Goal: Task Accomplishment & Management: Use online tool/utility

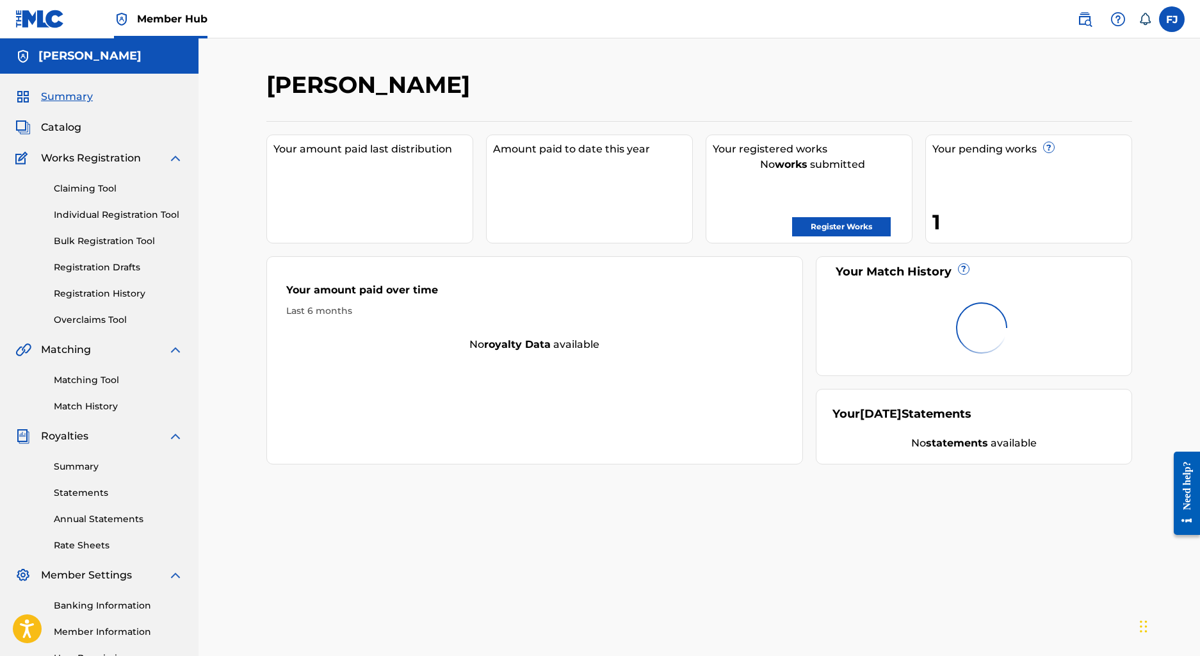
click at [939, 227] on div "1" at bounding box center [1031, 221] width 199 height 29
click at [85, 298] on link "Registration History" at bounding box center [118, 293] width 129 height 13
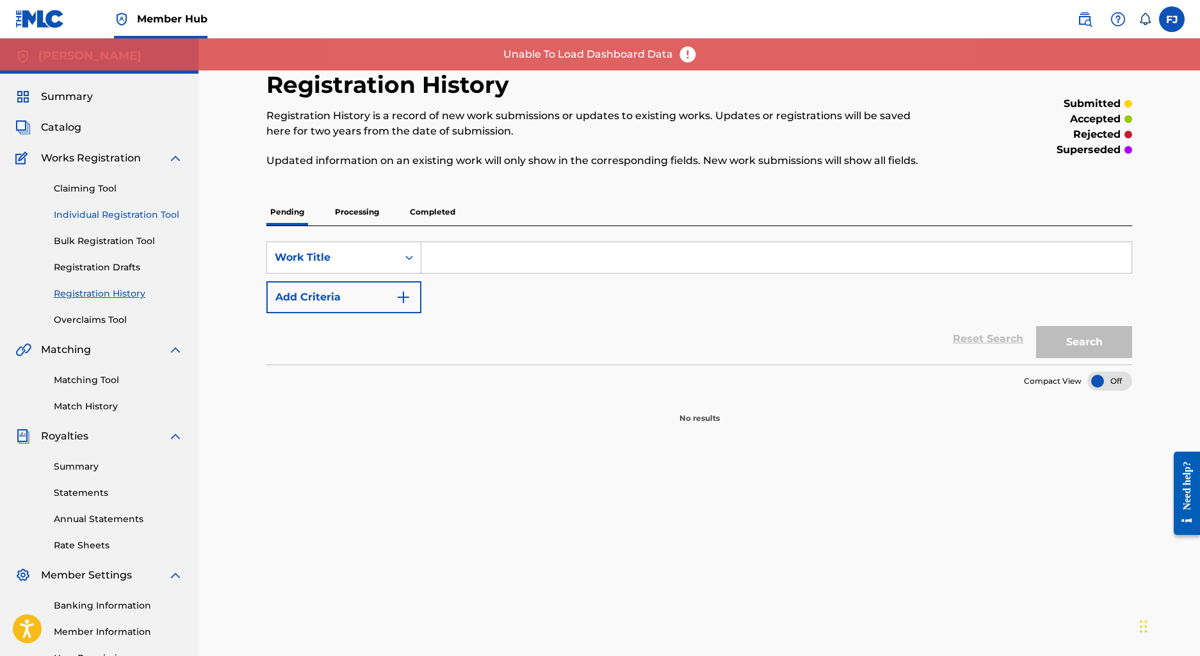
click at [140, 215] on link "Individual Registration Tool" at bounding box center [118, 214] width 129 height 13
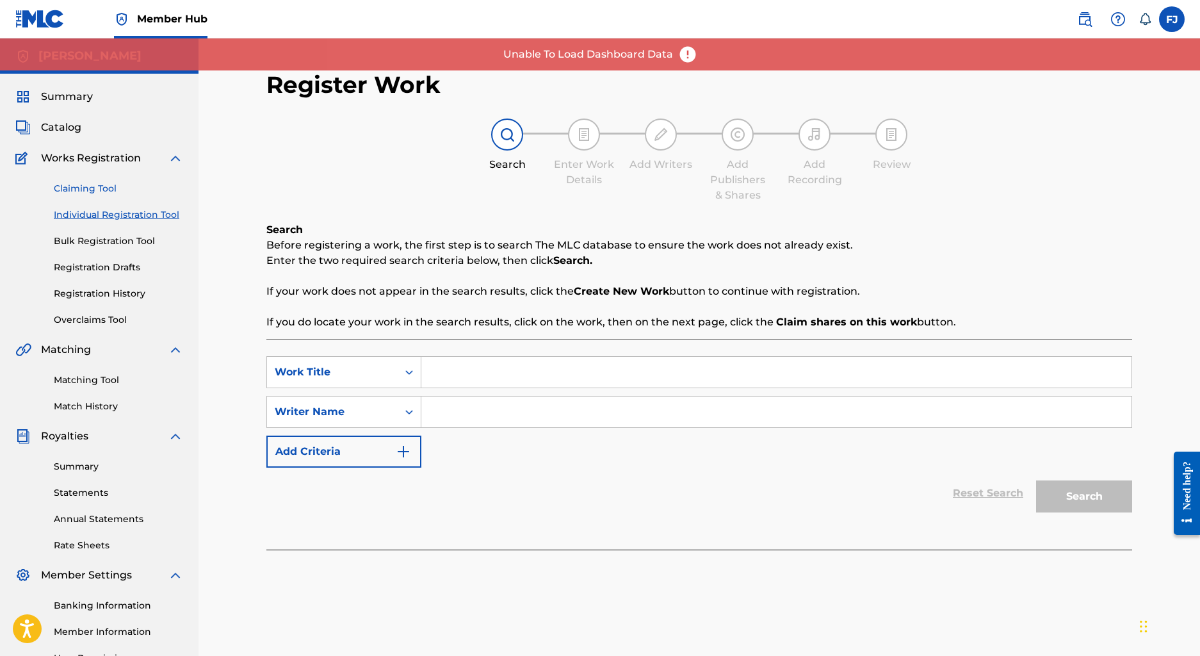
click at [99, 190] on link "Claiming Tool" at bounding box center [118, 188] width 129 height 13
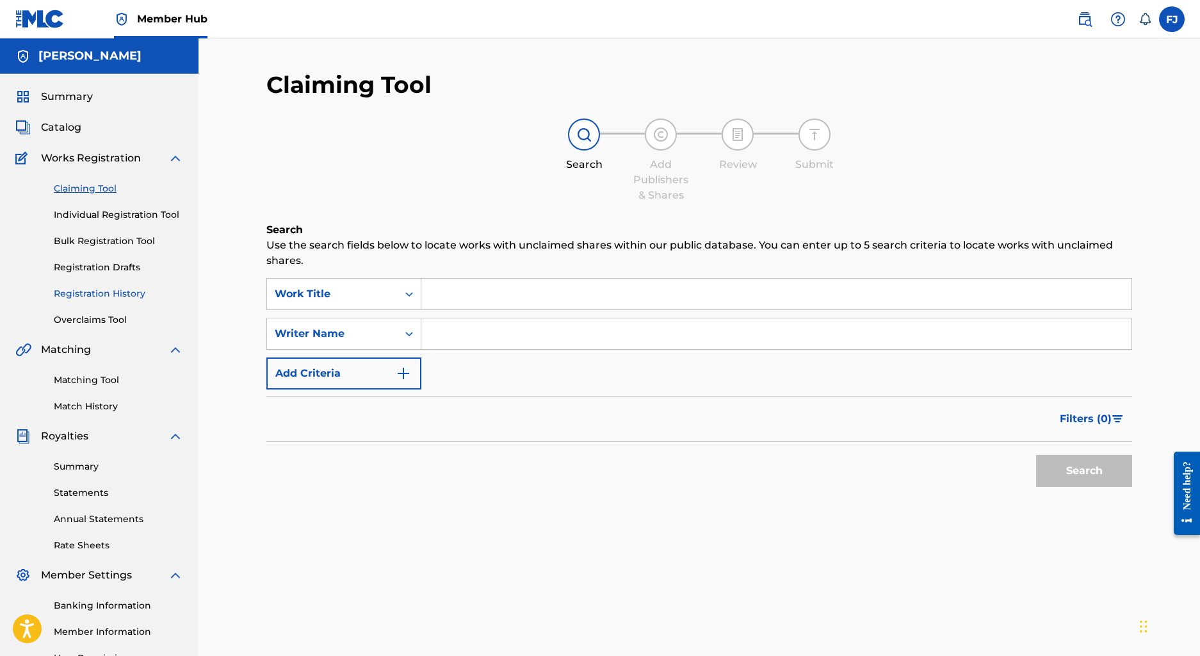
click at [109, 295] on link "Registration History" at bounding box center [118, 293] width 129 height 13
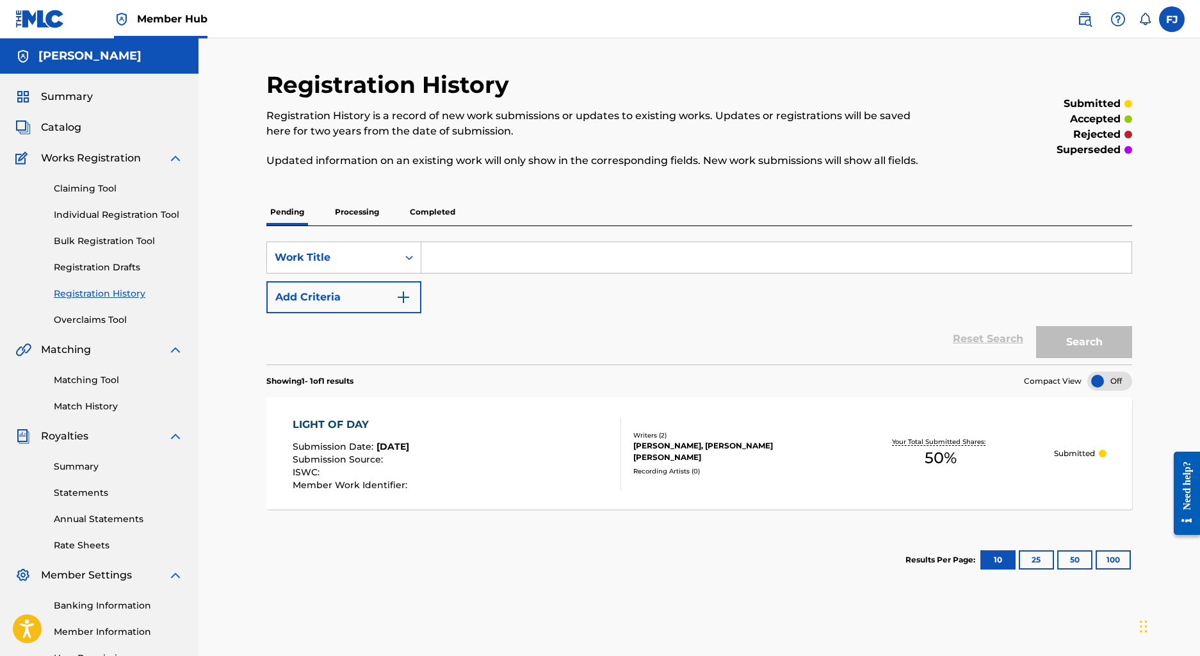
click at [653, 478] on div "LIGHT OF DAY Submission Date : [DATE] Submission Source : ISWC : Member Work Id…" at bounding box center [699, 453] width 866 height 112
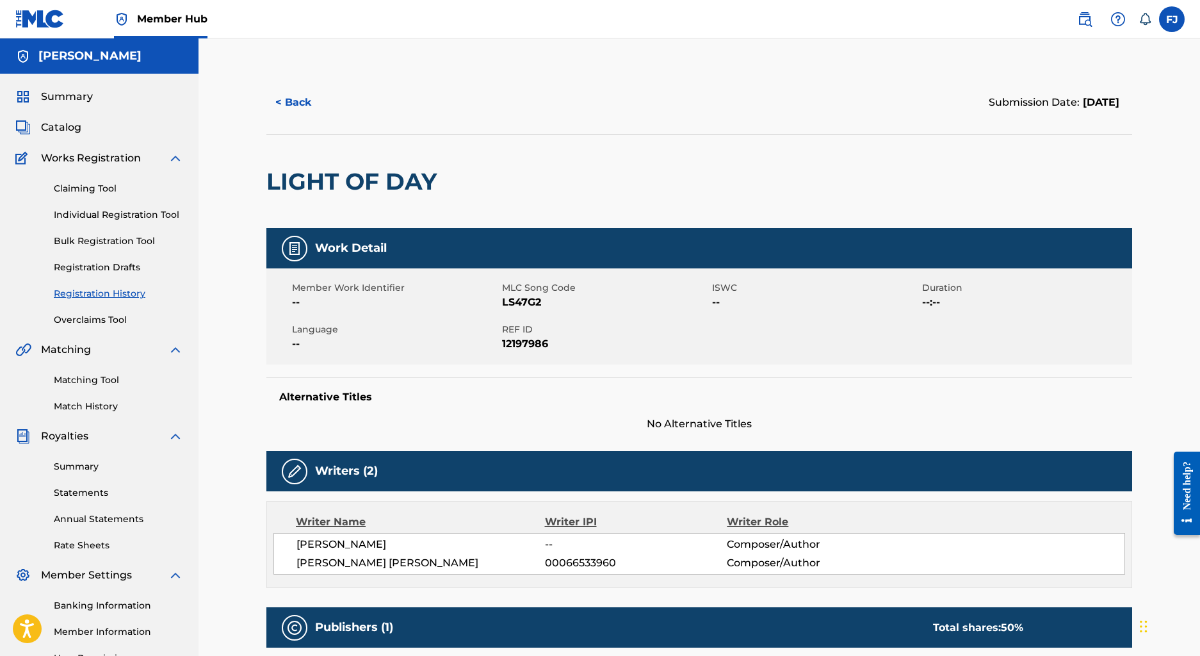
drag, startPoint x: 1194, startPoint y: 124, endPoint x: 1190, endPoint y: 218, distance: 94.2
click at [1190, 220] on div "< Back Submission Date: [DATE] LIGHT OF DAY Work Detail Member Work Identifier …" at bounding box center [698, 492] width 1001 height 909
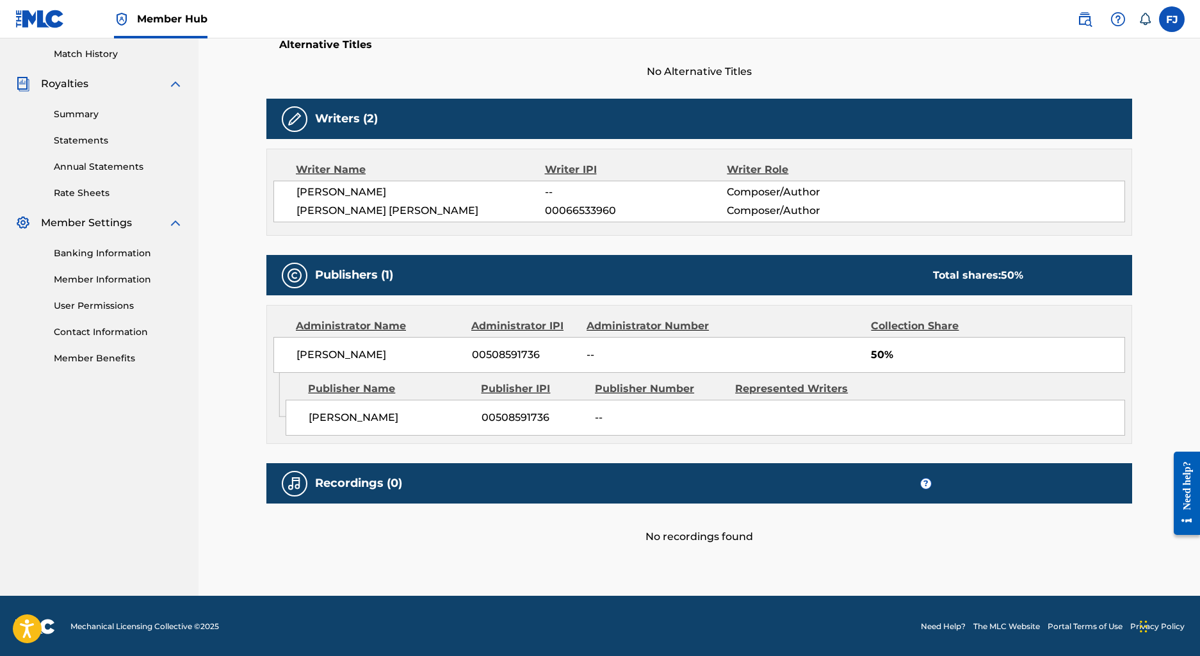
scroll to position [351, 0]
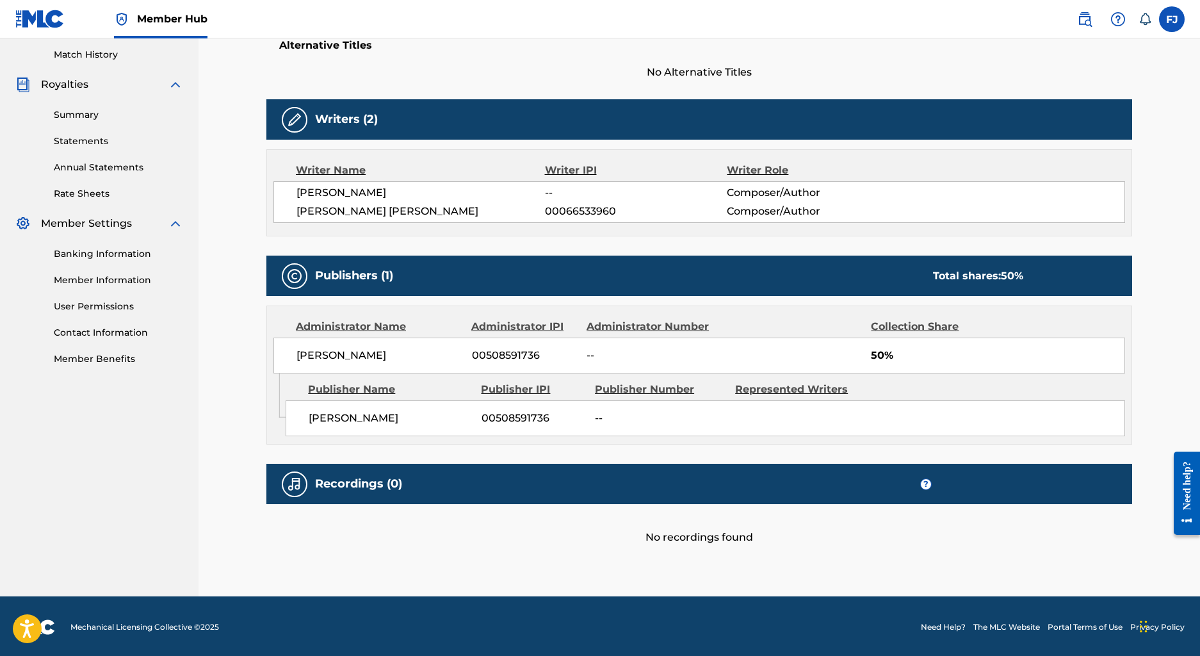
click at [1196, 76] on div "< Back Submission Date: [DATE] LIGHT OF DAY Work Detail Member Work Identifier …" at bounding box center [698, 141] width 1001 height 909
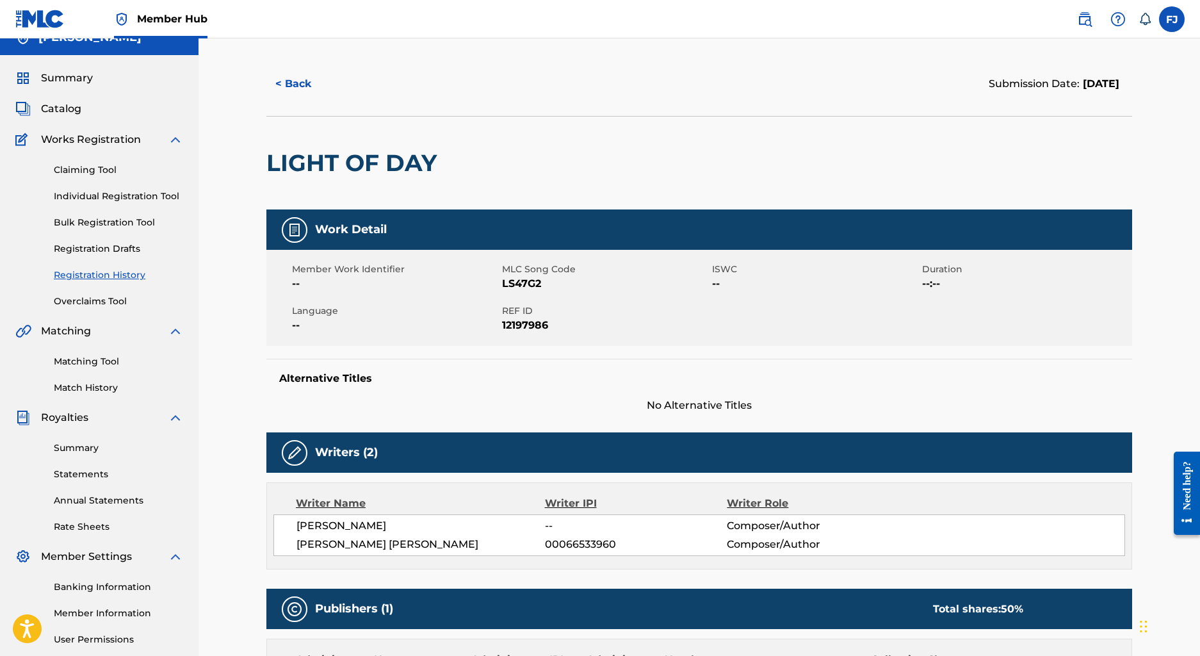
scroll to position [0, 0]
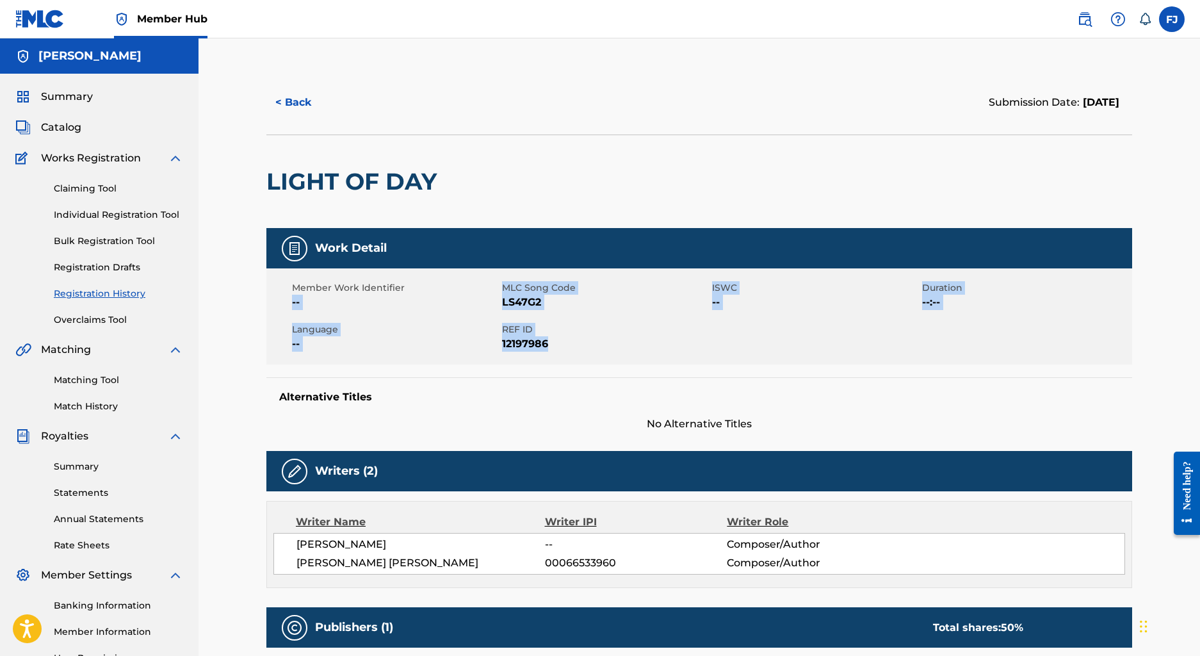
drag, startPoint x: 498, startPoint y: 285, endPoint x: 569, endPoint y: 340, distance: 89.4
click at [569, 340] on div "Member Work Identifier -- MLC Song Code LS47G2 ISWC -- Duration --:-- Language …" at bounding box center [699, 316] width 866 height 96
click at [658, 177] on div "LIGHT OF DAY" at bounding box center [699, 180] width 866 height 93
click at [1168, 104] on div "< Back Submission Date: [DATE] LIGHT OF DAY Work Detail Member Work Identifier …" at bounding box center [698, 492] width 1001 height 909
click at [71, 129] on span "Catalog" at bounding box center [61, 127] width 40 height 15
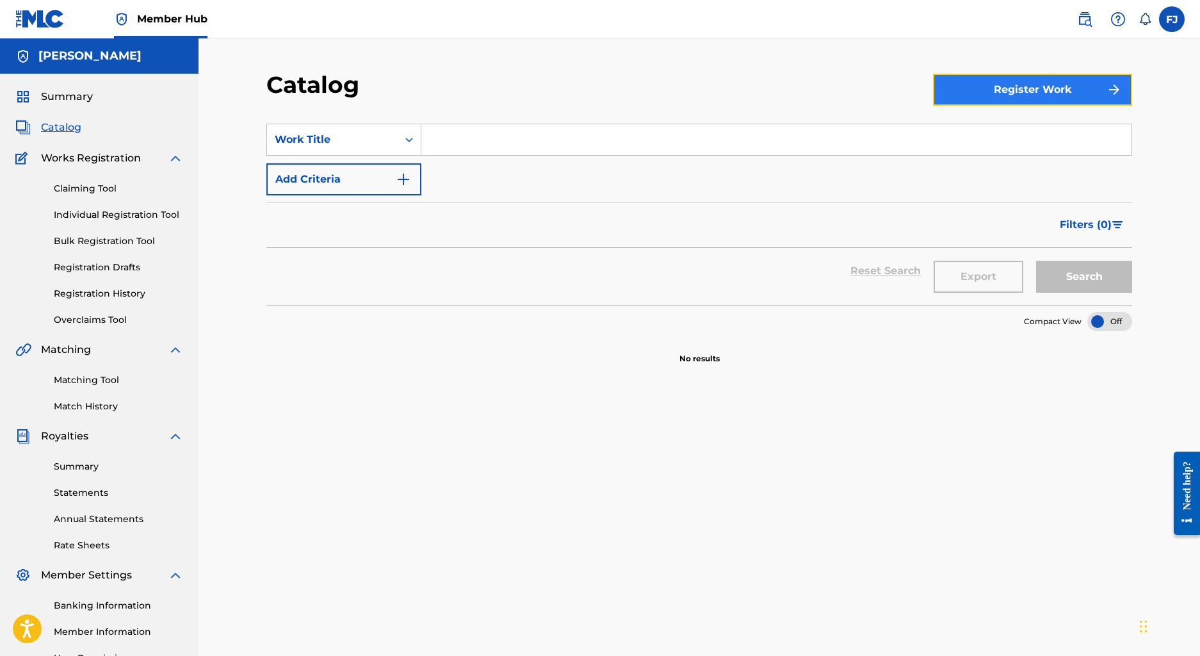
click at [951, 81] on button "Register Work" at bounding box center [1032, 90] width 199 height 32
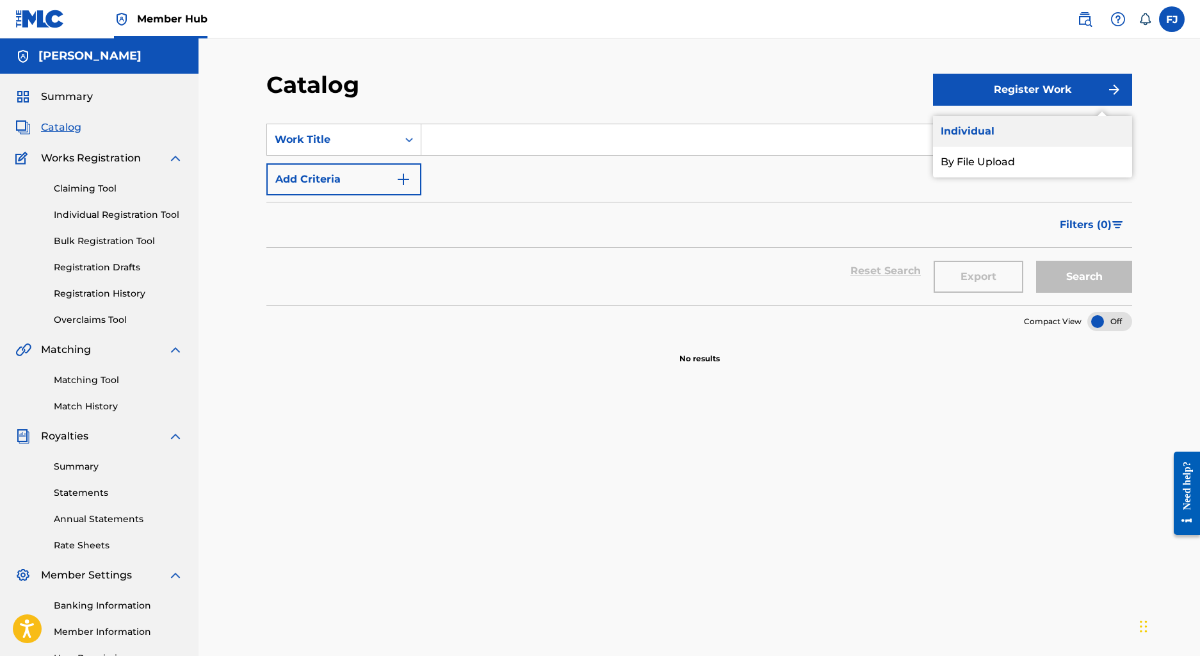
click at [968, 130] on link "Individual" at bounding box center [1032, 131] width 199 height 31
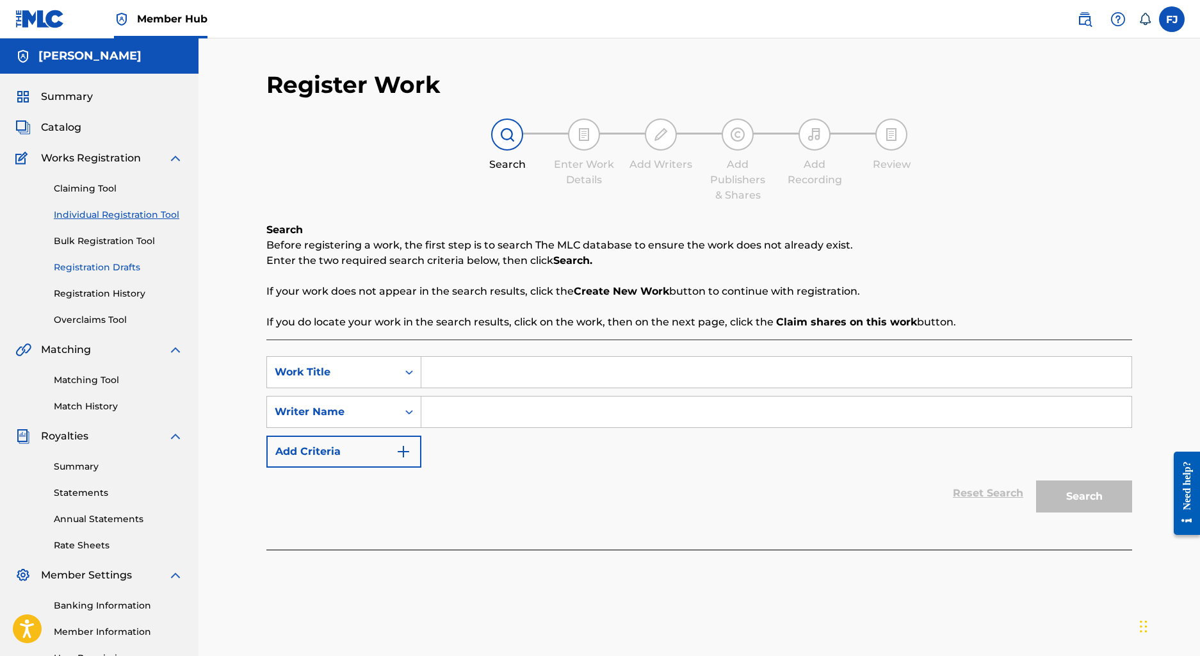
click at [96, 264] on link "Registration Drafts" at bounding box center [118, 267] width 129 height 13
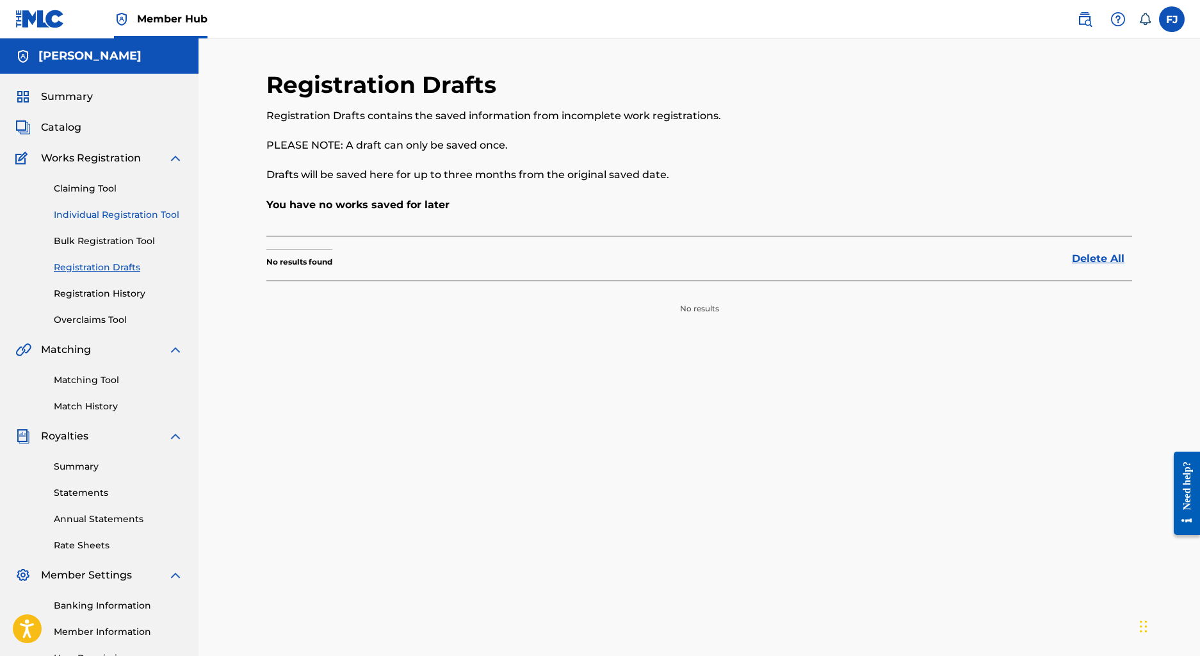
click at [95, 214] on link "Individual Registration Tool" at bounding box center [118, 214] width 129 height 13
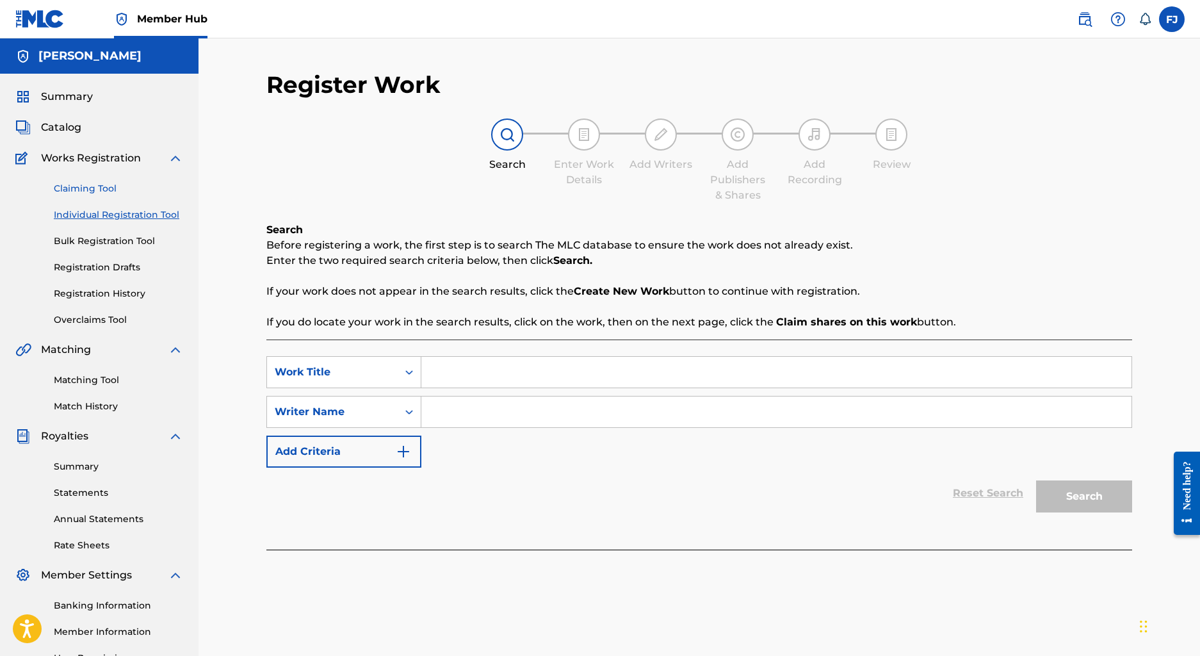
click at [92, 191] on link "Claiming Tool" at bounding box center [118, 188] width 129 height 13
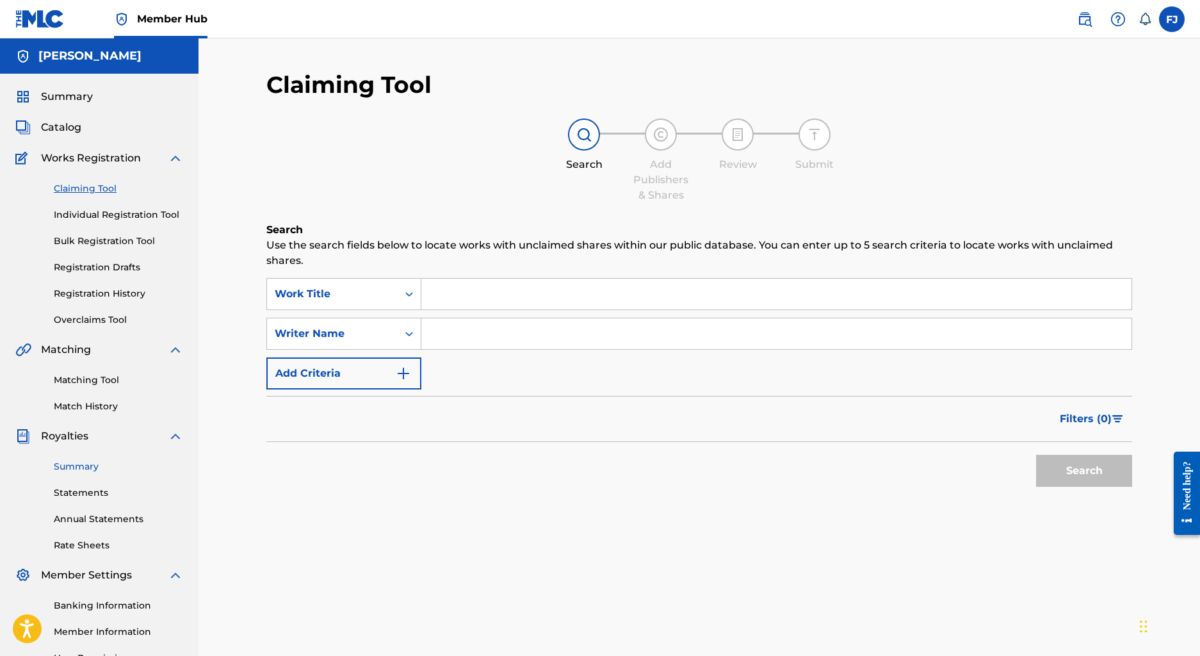
click at [90, 467] on link "Summary" at bounding box center [118, 466] width 129 height 13
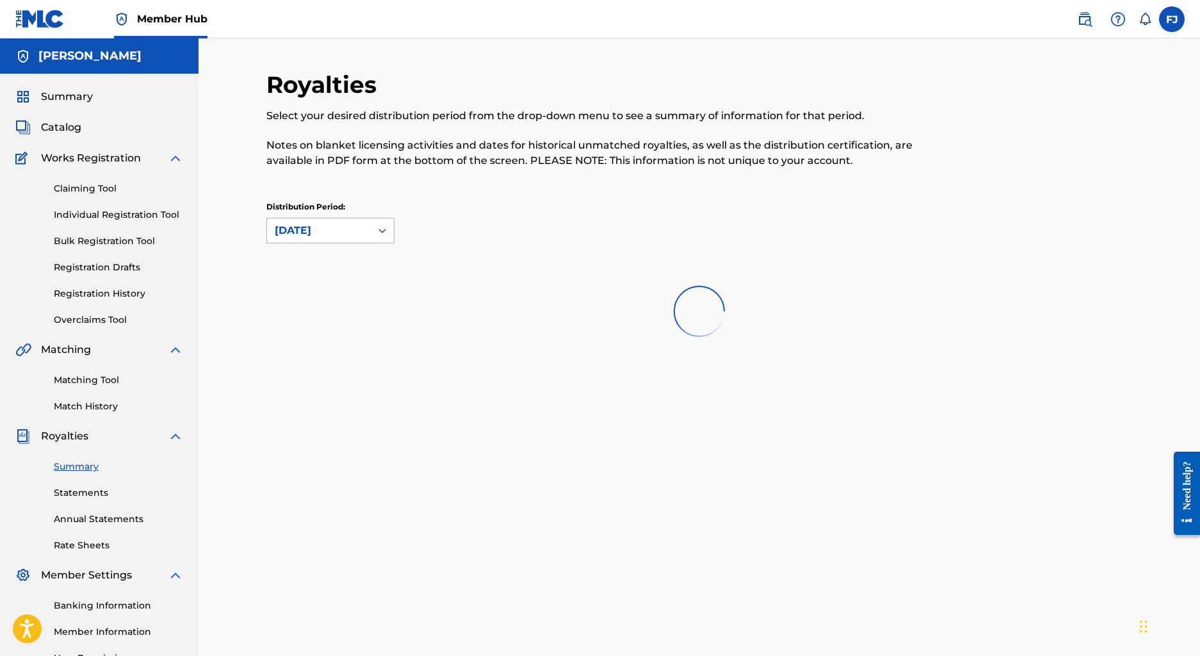
click at [304, 230] on div "September 2025" at bounding box center [319, 230] width 88 height 15
click at [307, 259] on div "September 2025" at bounding box center [330, 259] width 127 height 32
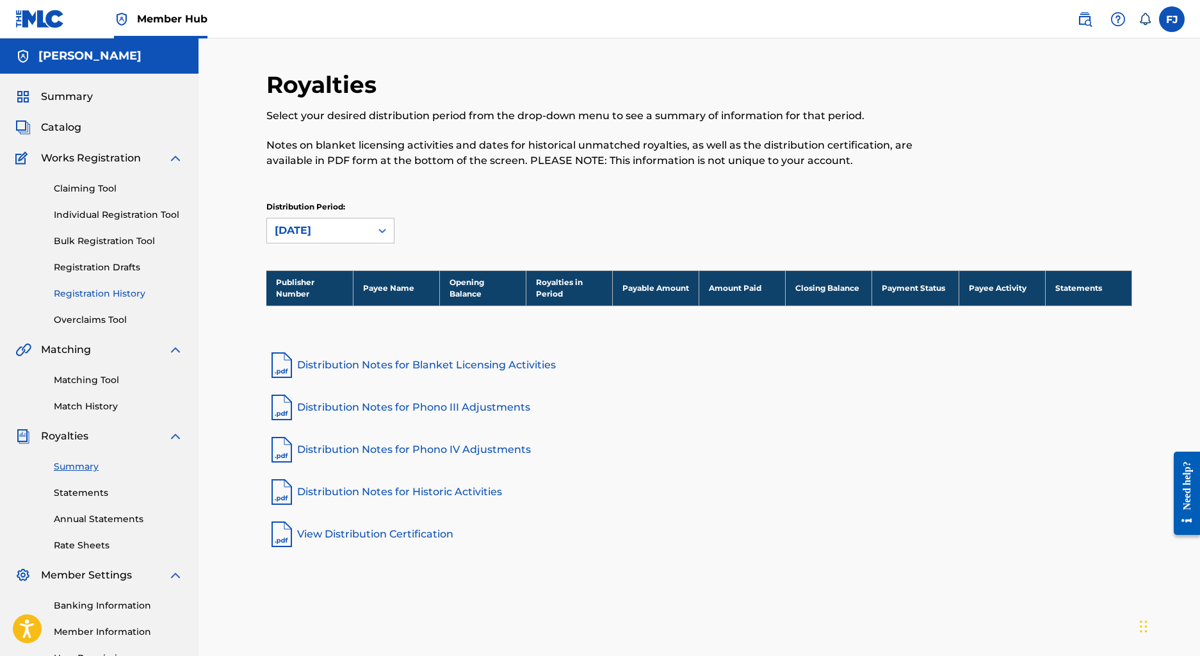
click at [107, 291] on link "Registration History" at bounding box center [118, 293] width 129 height 13
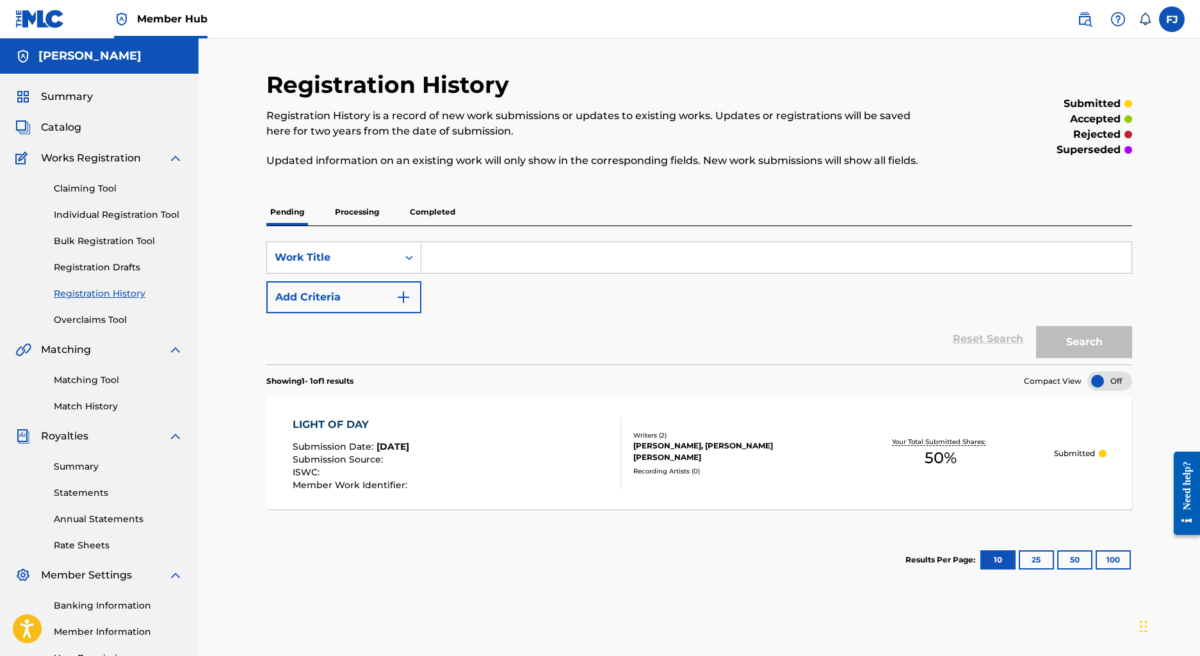
click at [449, 456] on div "LIGHT OF DAY Submission Date : Sep 26, 2025 Submission Source : ISWC : Member W…" at bounding box center [457, 453] width 329 height 73
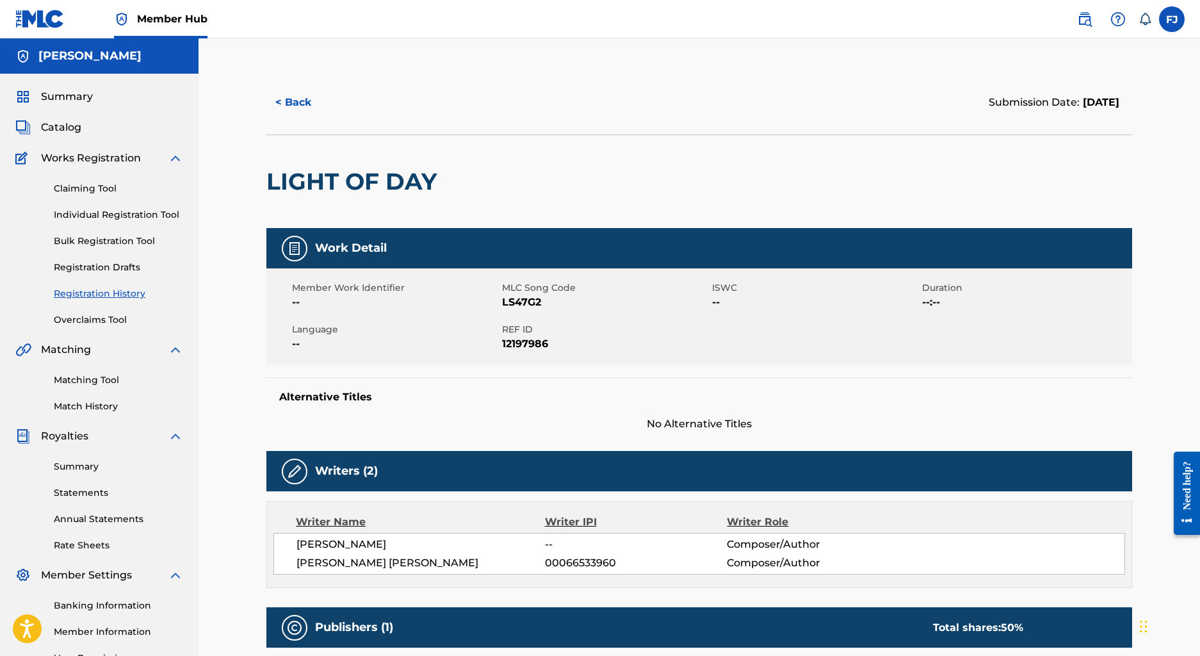
click at [1160, 138] on div "< Back Submission Date: September 26, 2025 LIGHT OF DAY Work Detail Member Work…" at bounding box center [698, 492] width 1001 height 909
click at [56, 103] on span "Summary" at bounding box center [67, 96] width 52 height 15
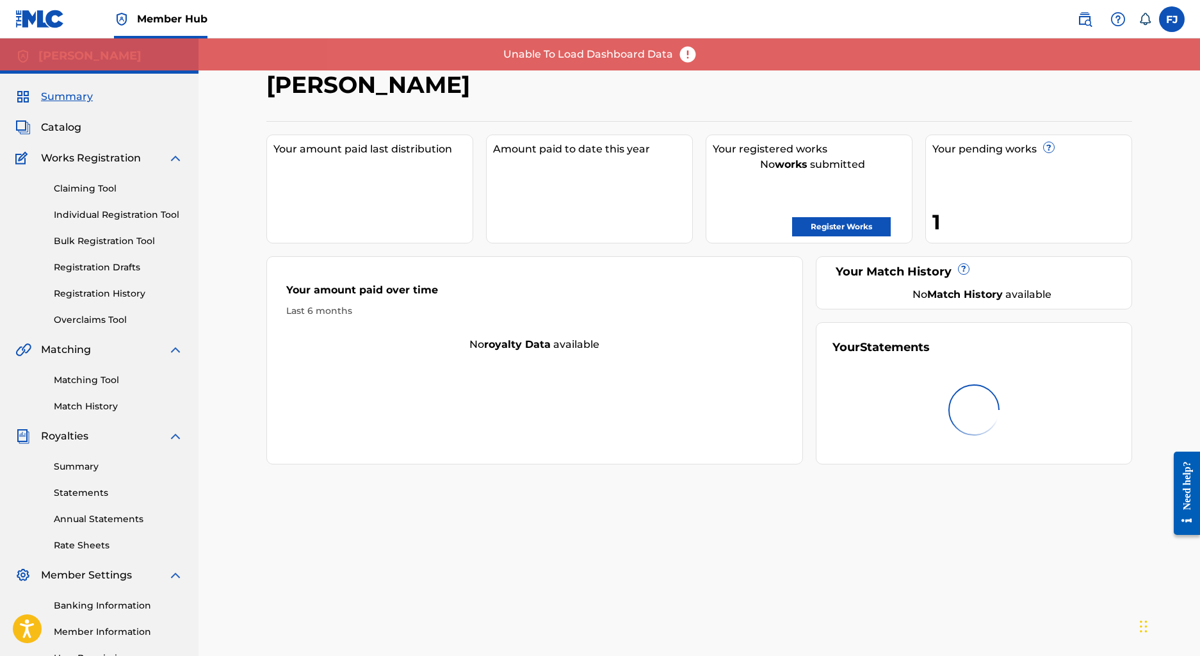
click at [52, 94] on span "Summary" at bounding box center [67, 96] width 52 height 15
click at [61, 94] on span "Summary" at bounding box center [67, 96] width 52 height 15
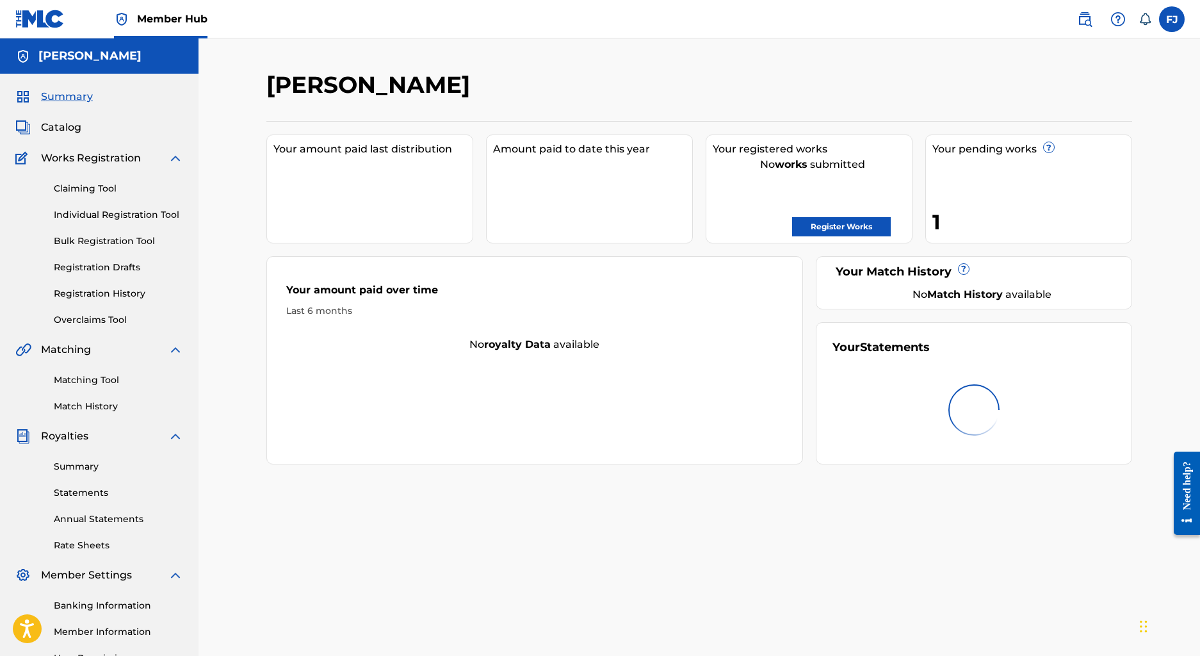
click at [51, 93] on span "Summary" at bounding box center [67, 96] width 52 height 15
click at [47, 125] on span "Catalog" at bounding box center [61, 127] width 40 height 15
